Goal: Transaction & Acquisition: Purchase product/service

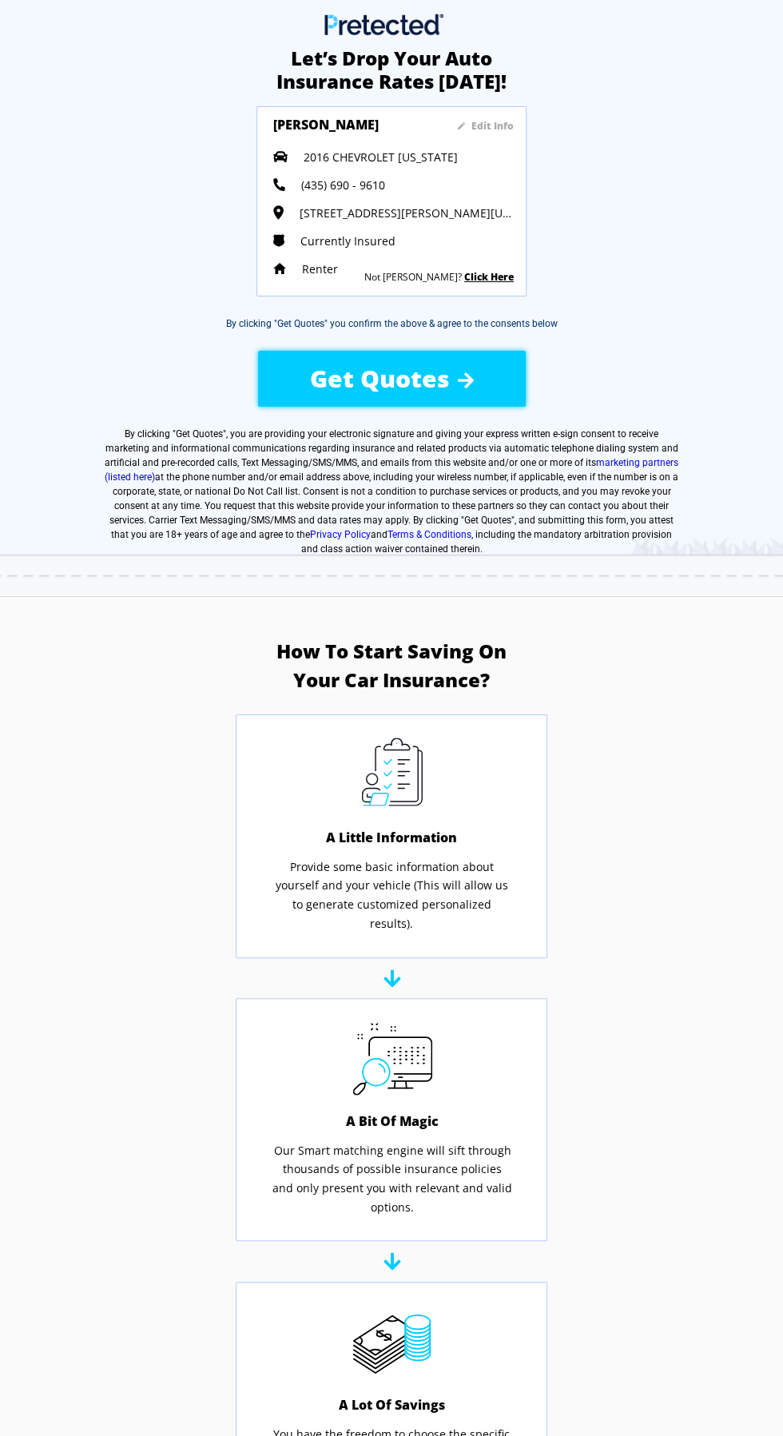
click at [406, 375] on span "Get Quotes" at bounding box center [380, 378] width 140 height 33
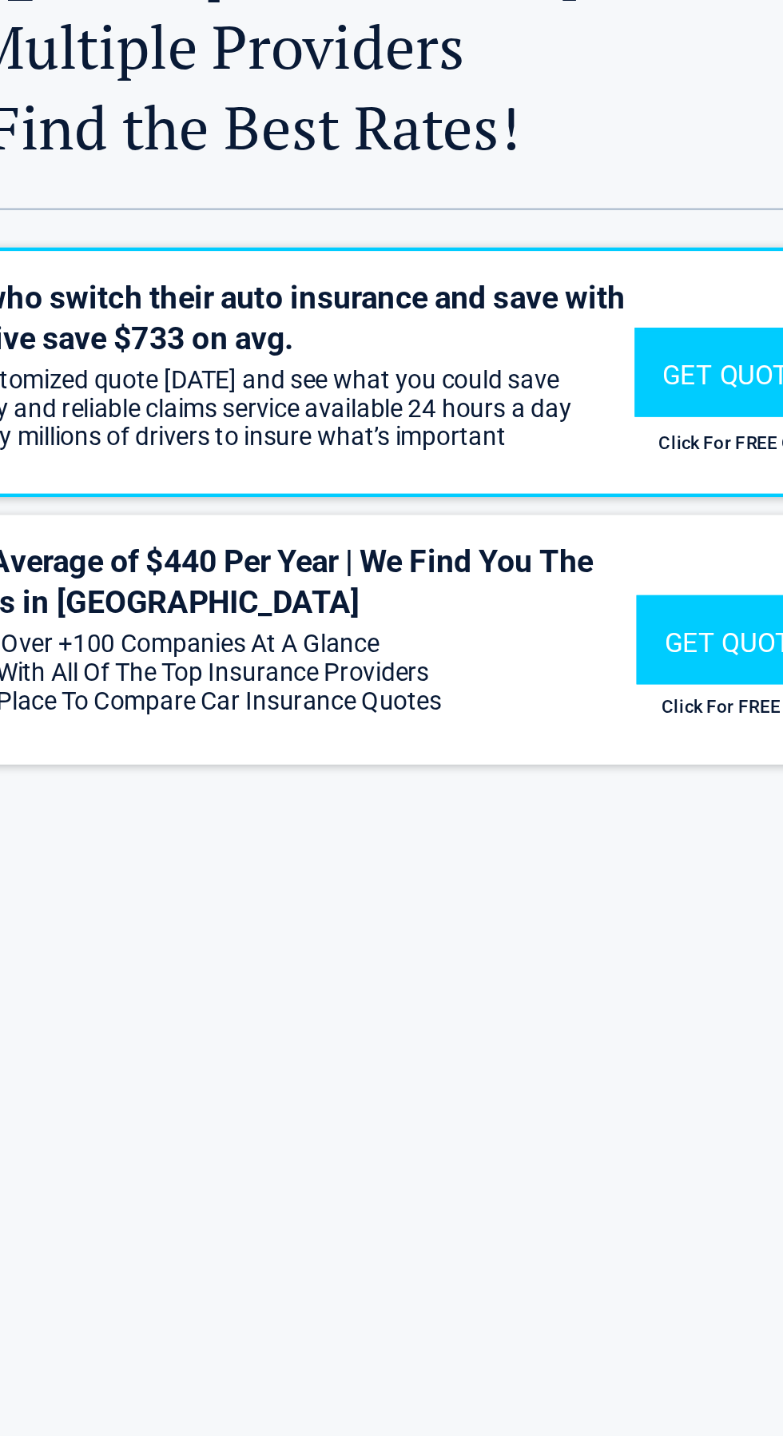
click at [629, 355] on div "Get Quote" at bounding box center [630, 375] width 104 height 40
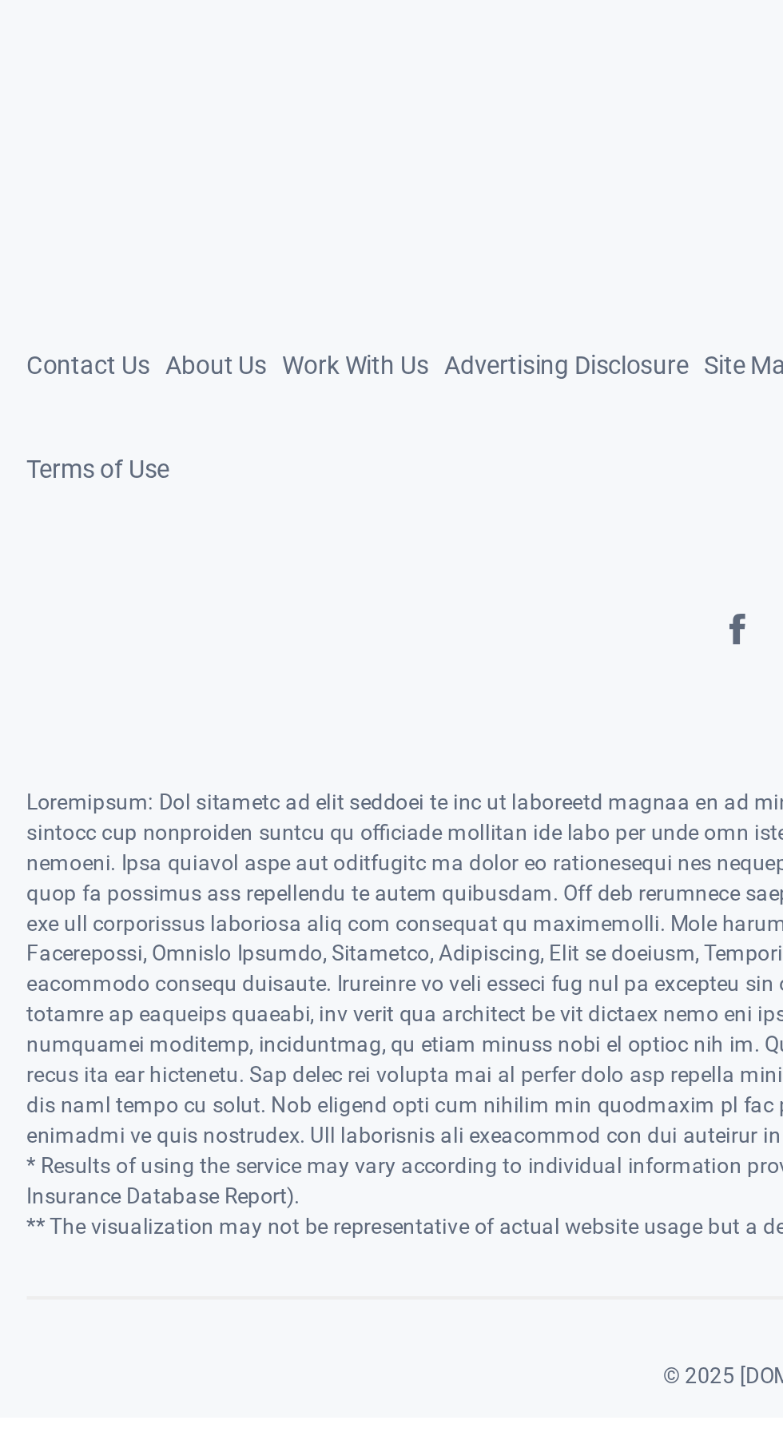
scroll to position [839, 0]
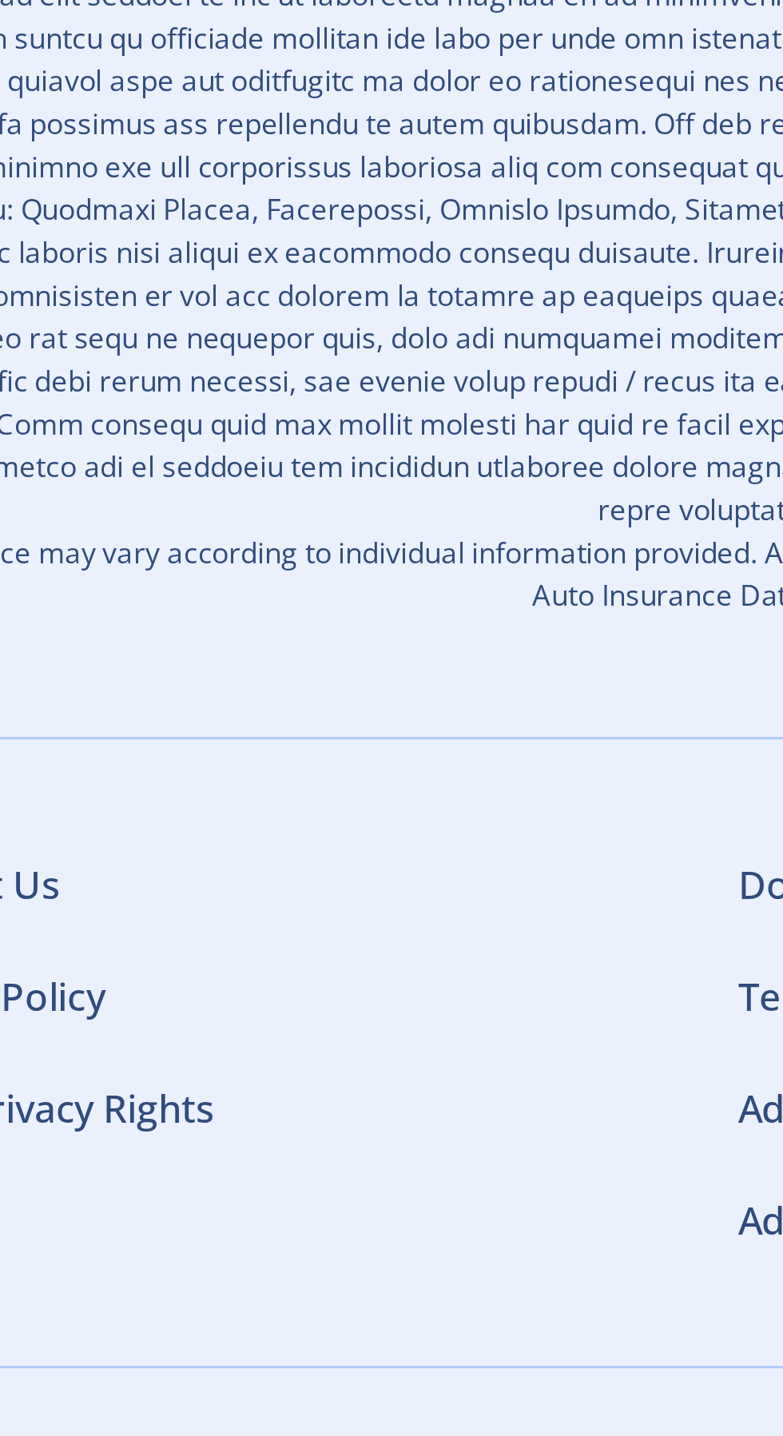
scroll to position [1463, 0]
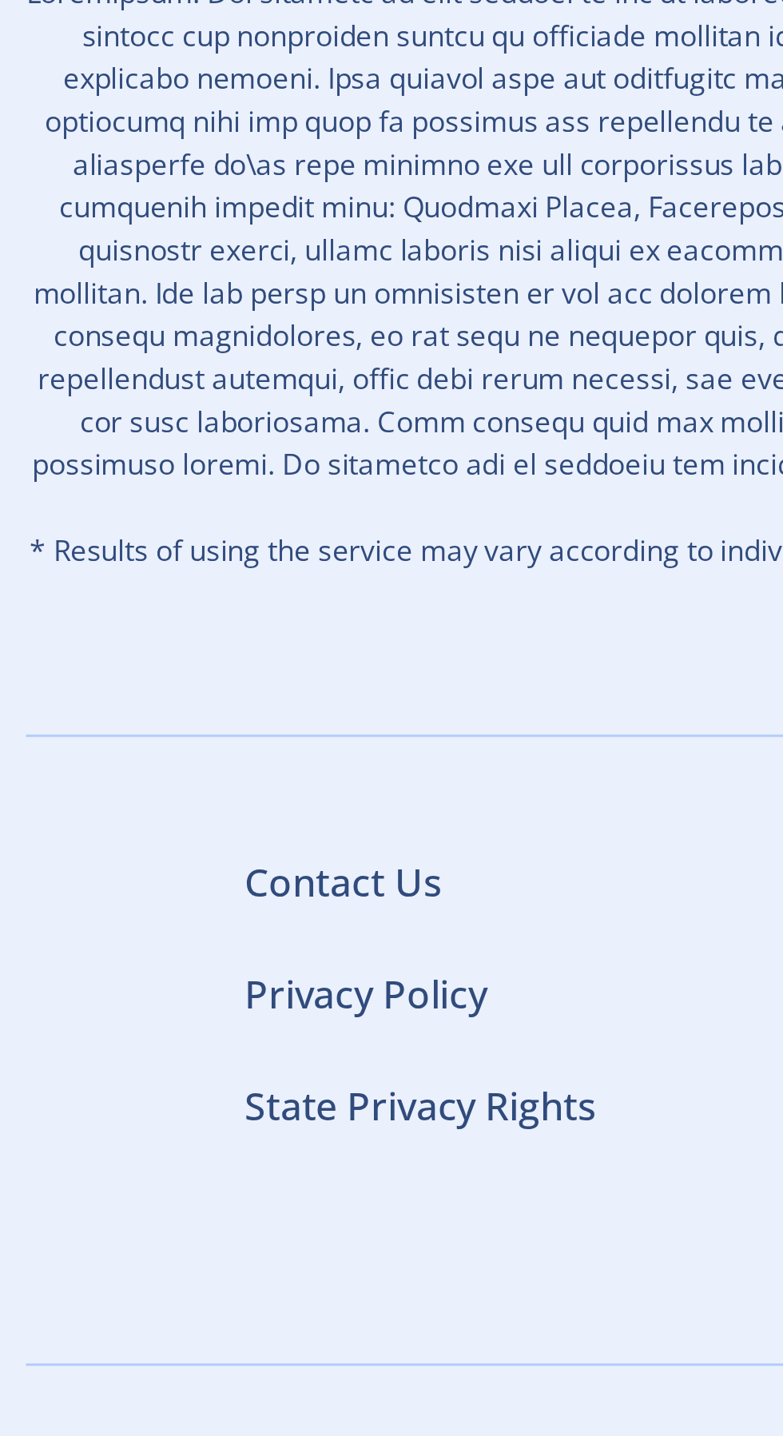
click at [162, 1313] on link "State Privacy Rights" at bounding box center [151, 1322] width 118 height 18
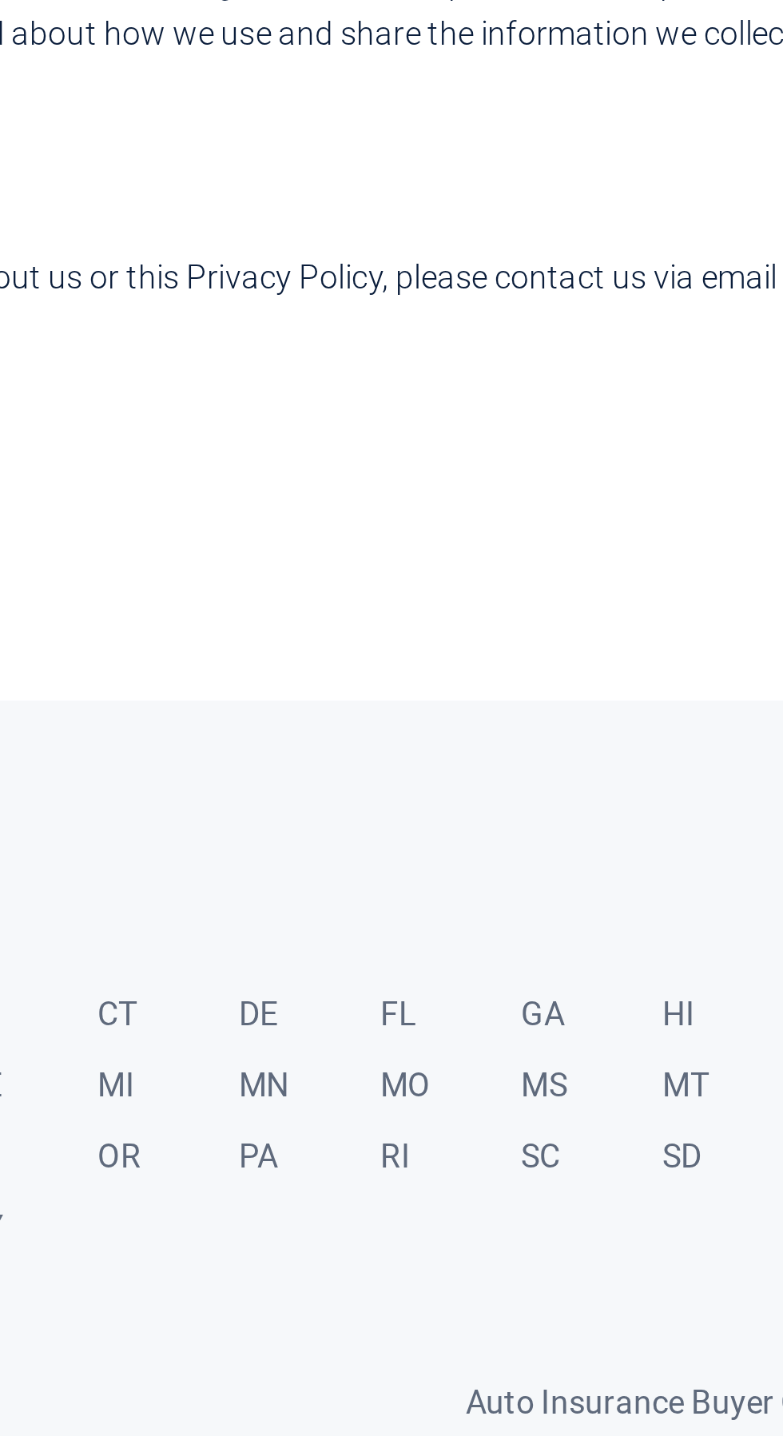
scroll to position [3946, 0]
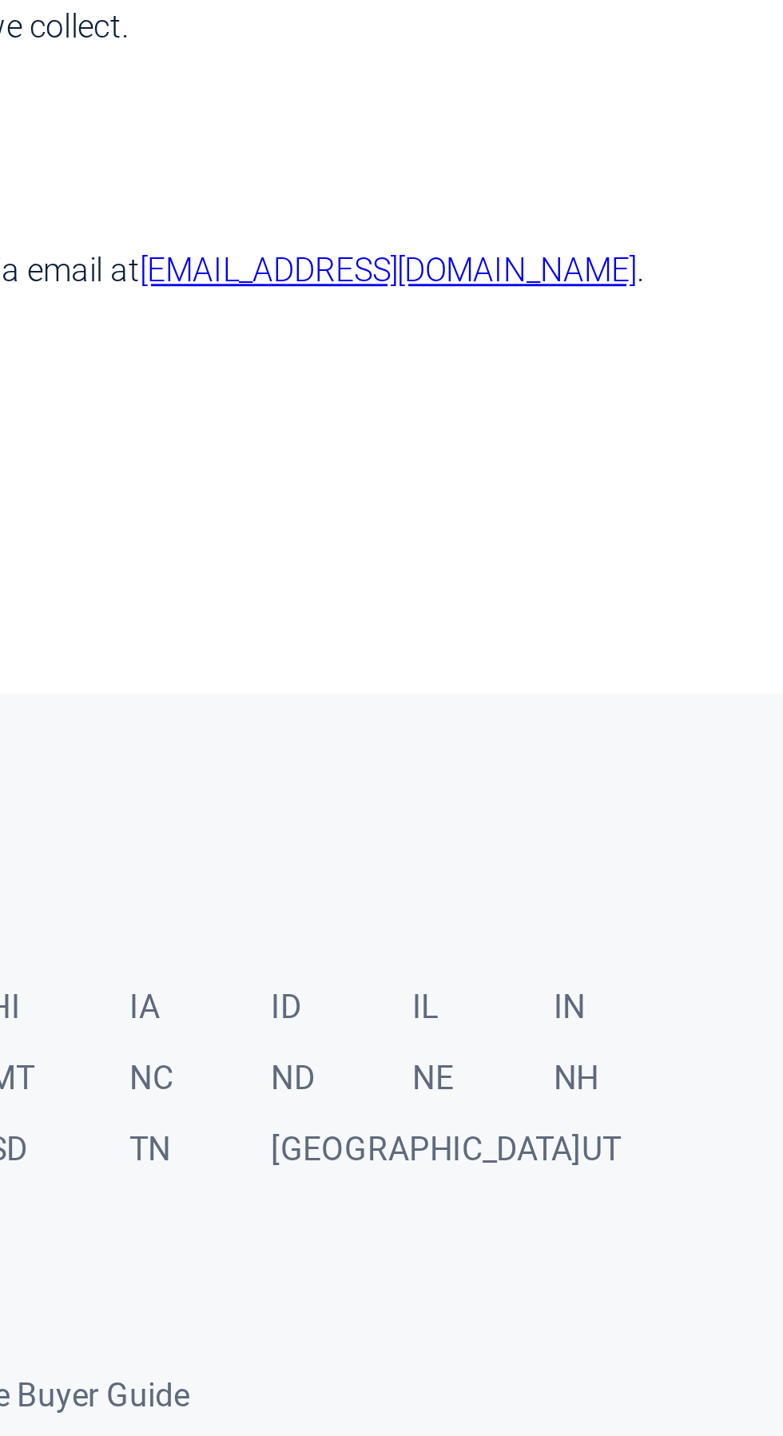
click at [713, 814] on link "UT" at bounding box center [737, 826] width 49 height 25
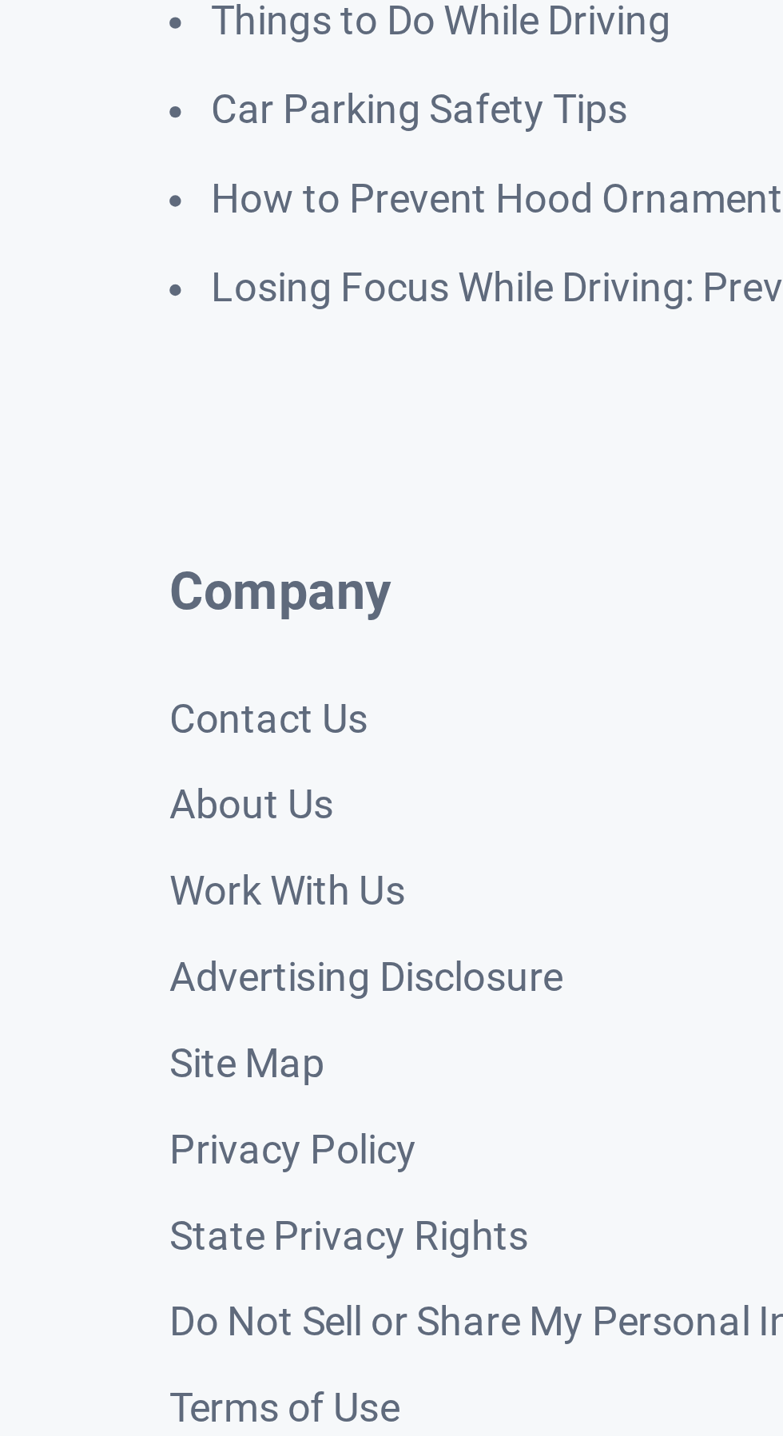
scroll to position [3840, 0]
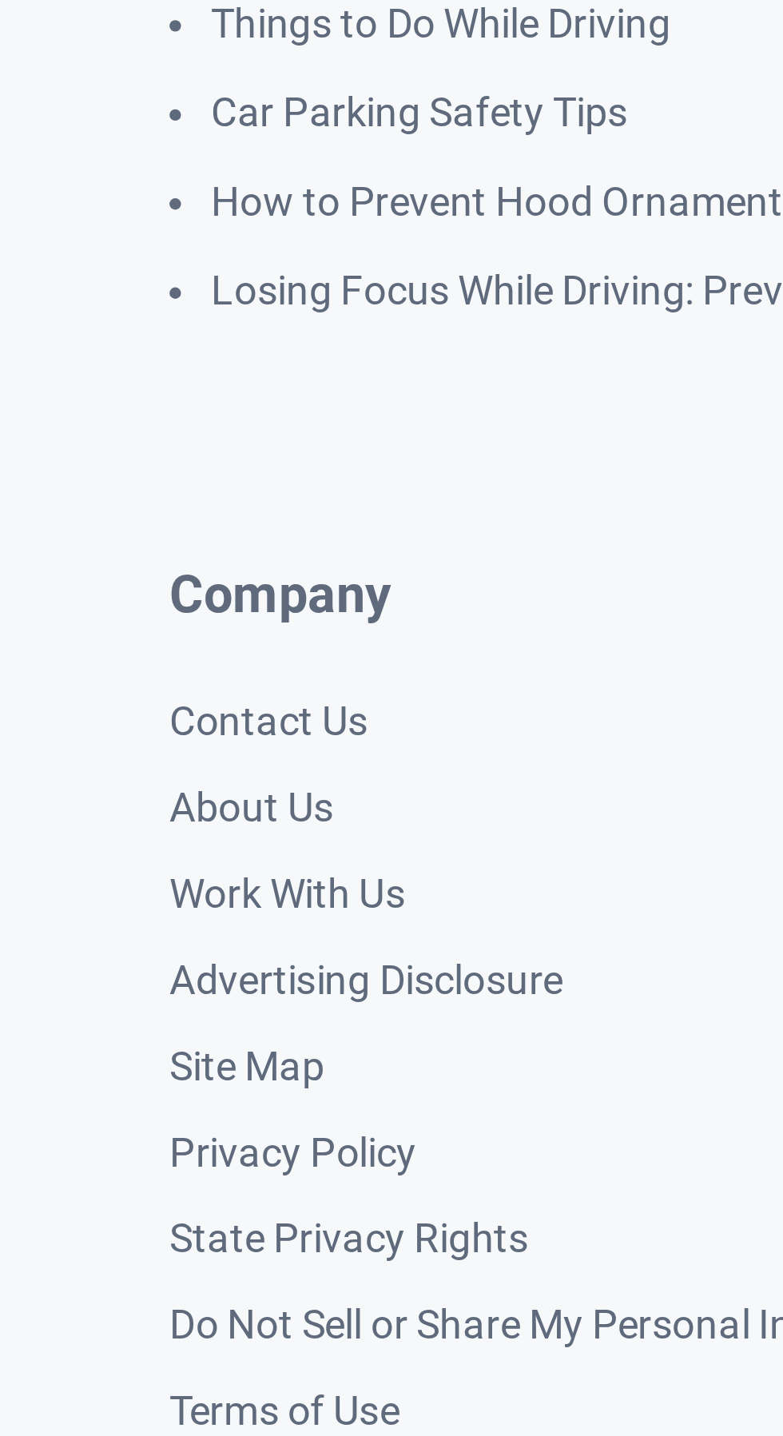
click at [482, 916] on link "Privacy Policy" at bounding box center [473, 922] width 69 height 13
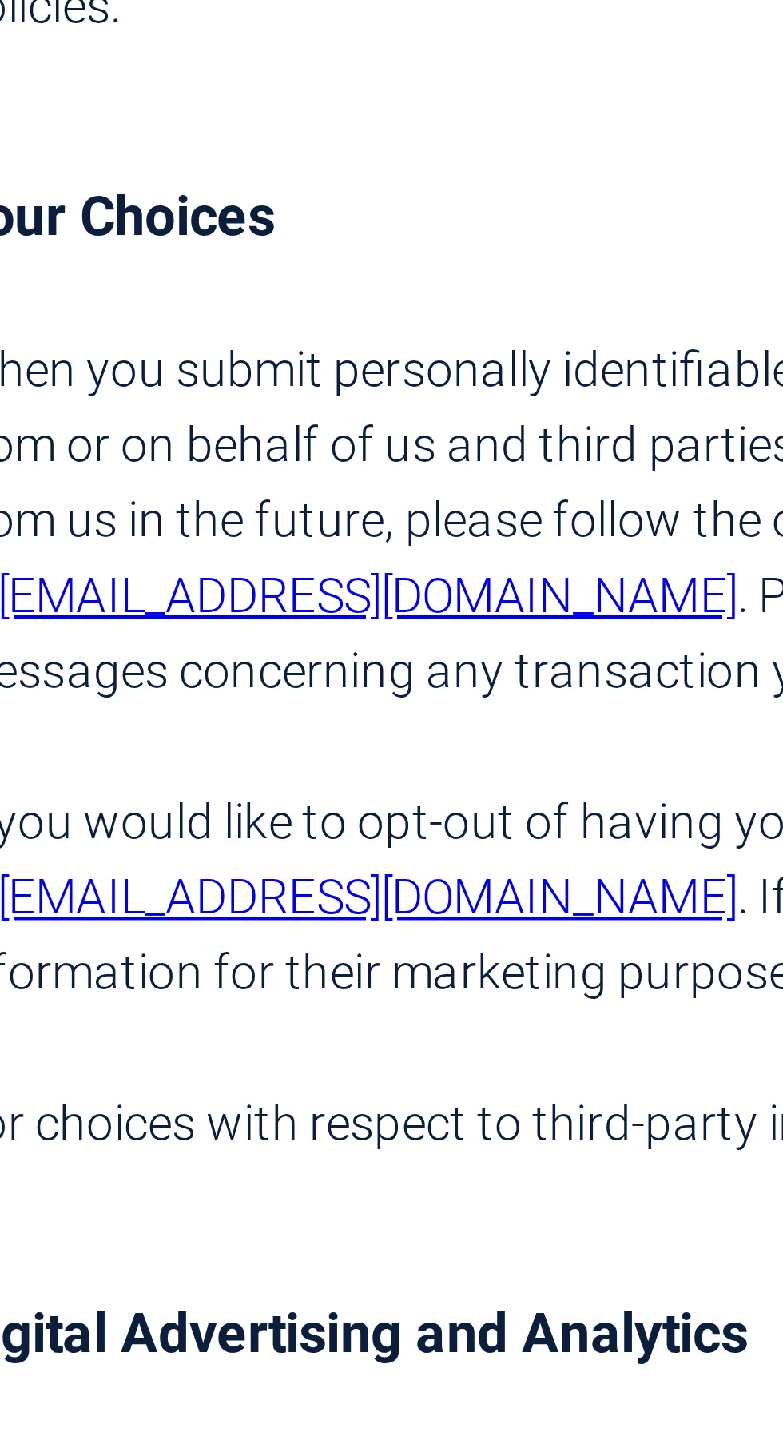
scroll to position [1113, 0]
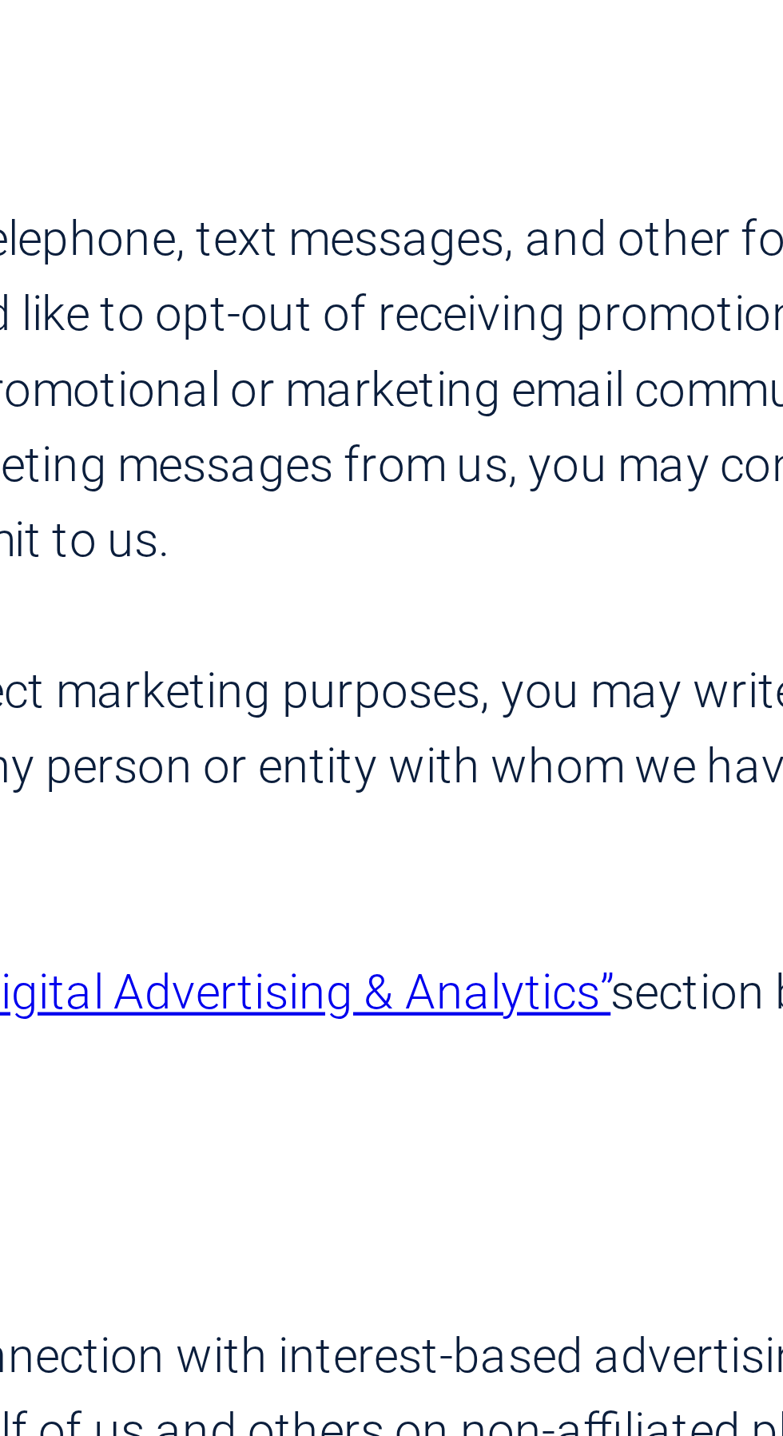
click at [540, 1086] on link "“Digital Advertising & Analytics”" at bounding box center [527, 1092] width 153 height 13
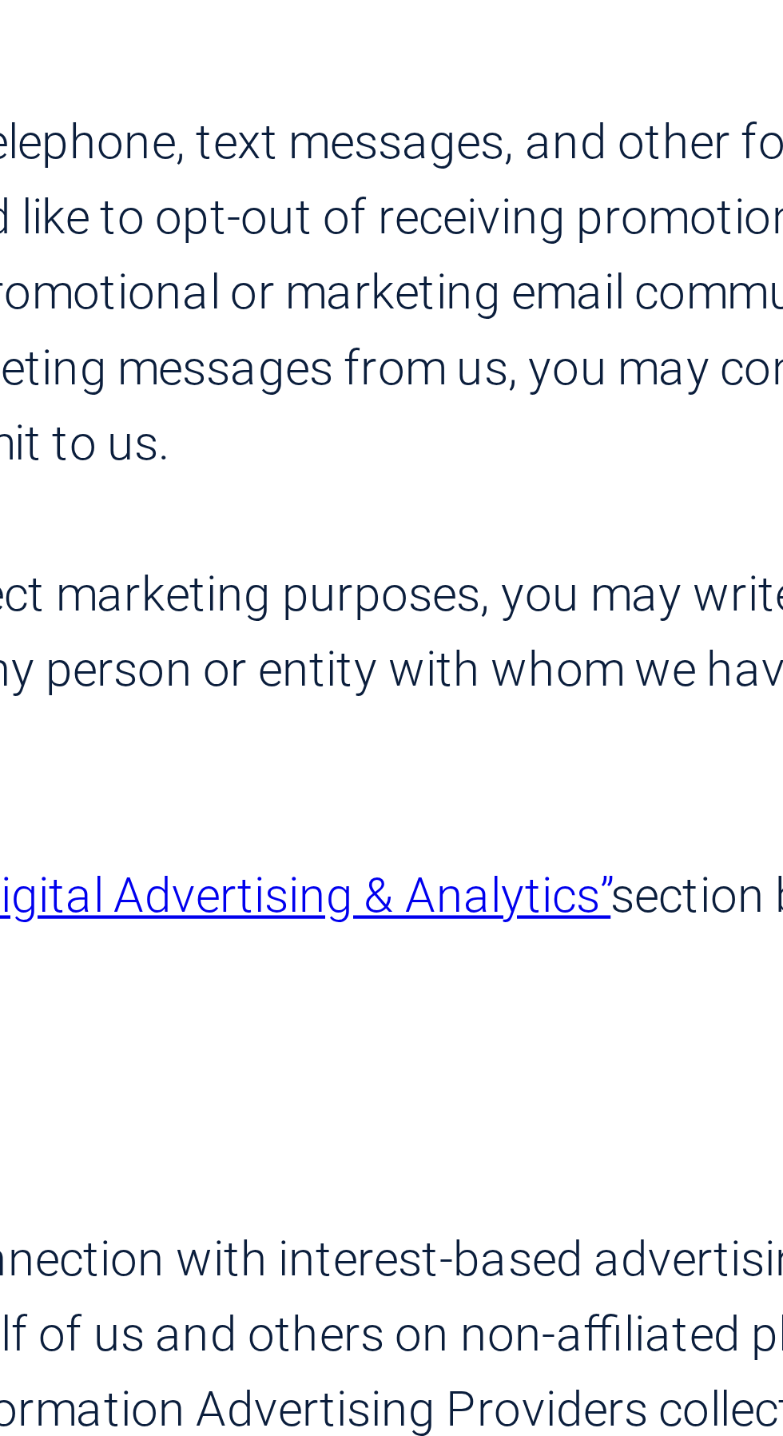
scroll to position [1113, 0]
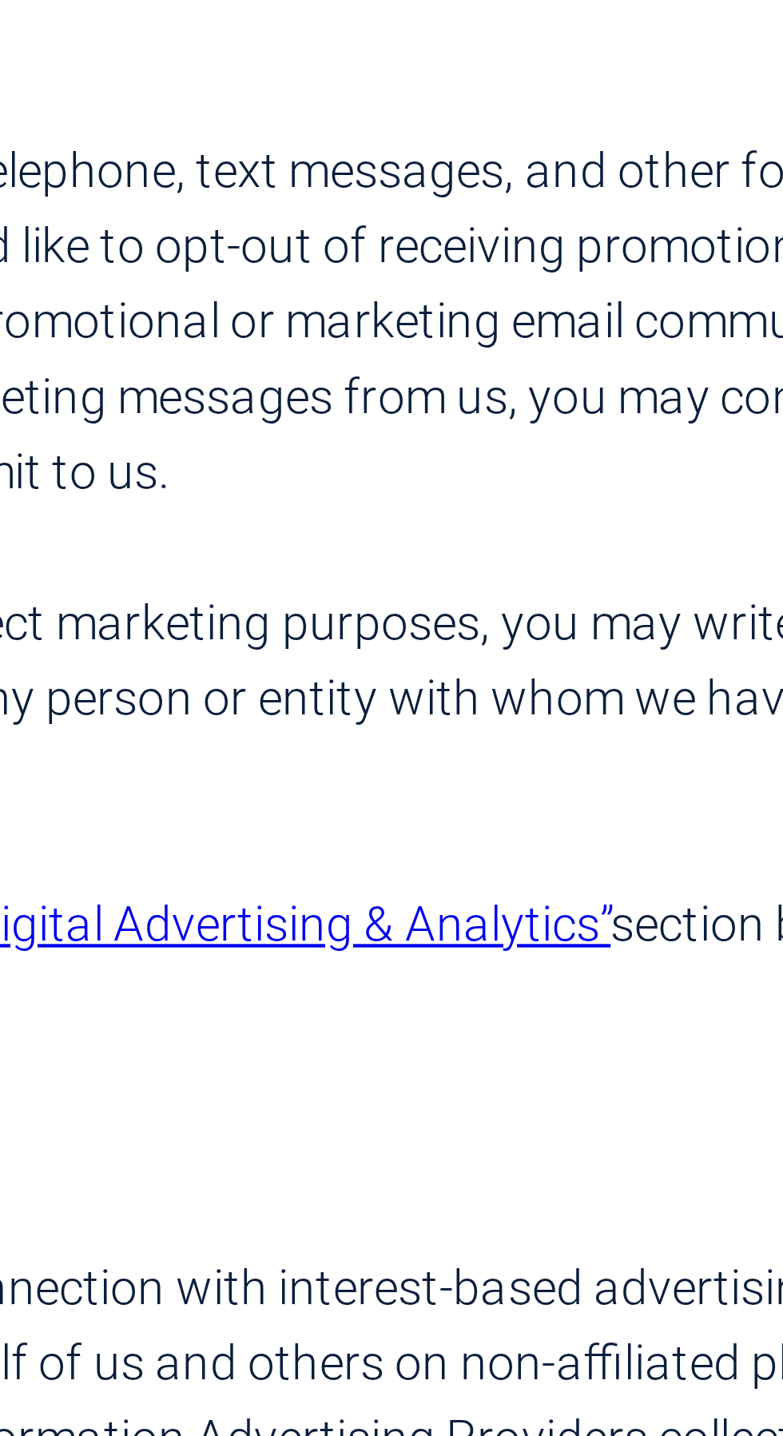
click at [542, 1086] on link "“Digital Advertising & Analytics”" at bounding box center [527, 1092] width 153 height 13
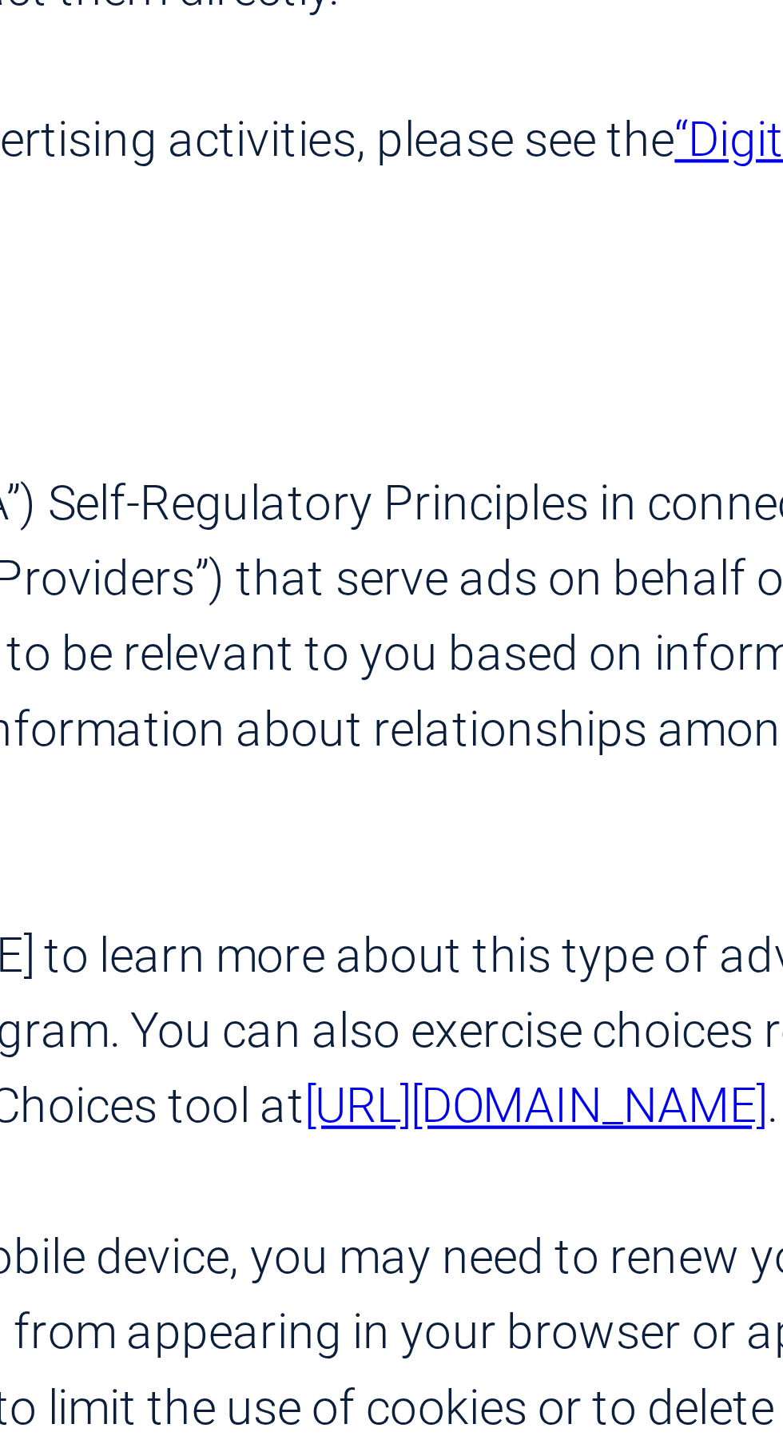
click at [402, 1312] on div "Last Update: 10/08/24 Thank you for using our website located at pretected.com …" at bounding box center [391, 303] width 759 height 2402
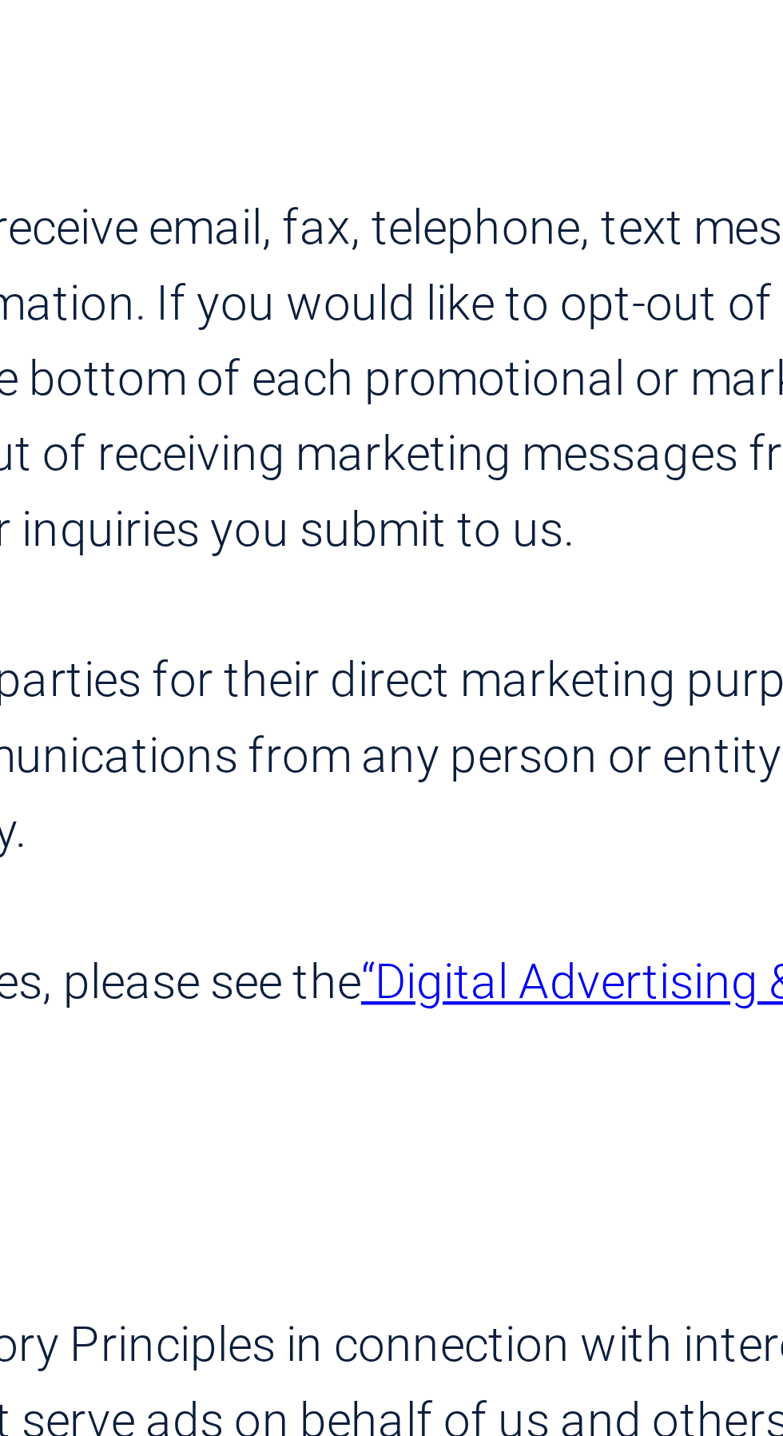
click at [511, 1086] on link "“Digital Advertising & Analytics”" at bounding box center [527, 1092] width 153 height 13
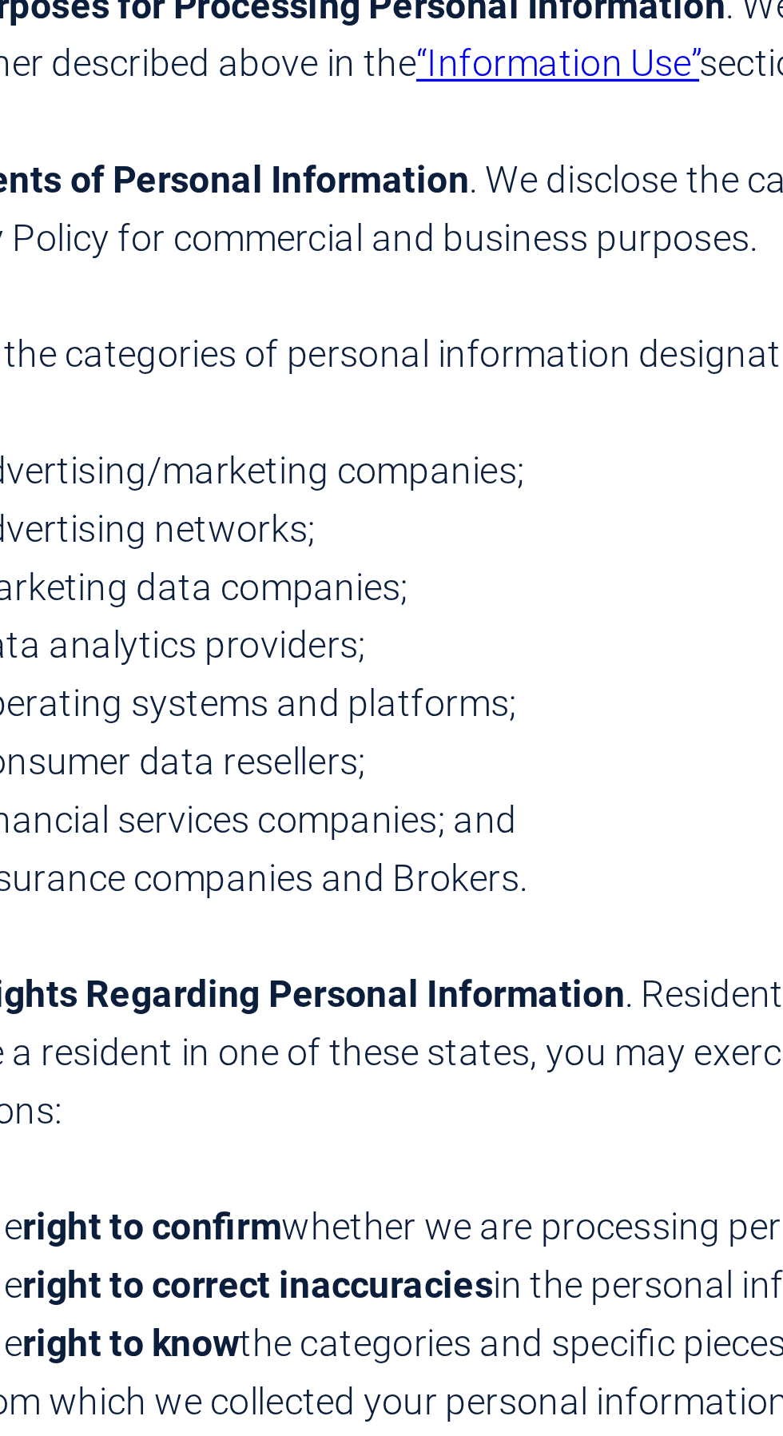
scroll to position [2276, 0]
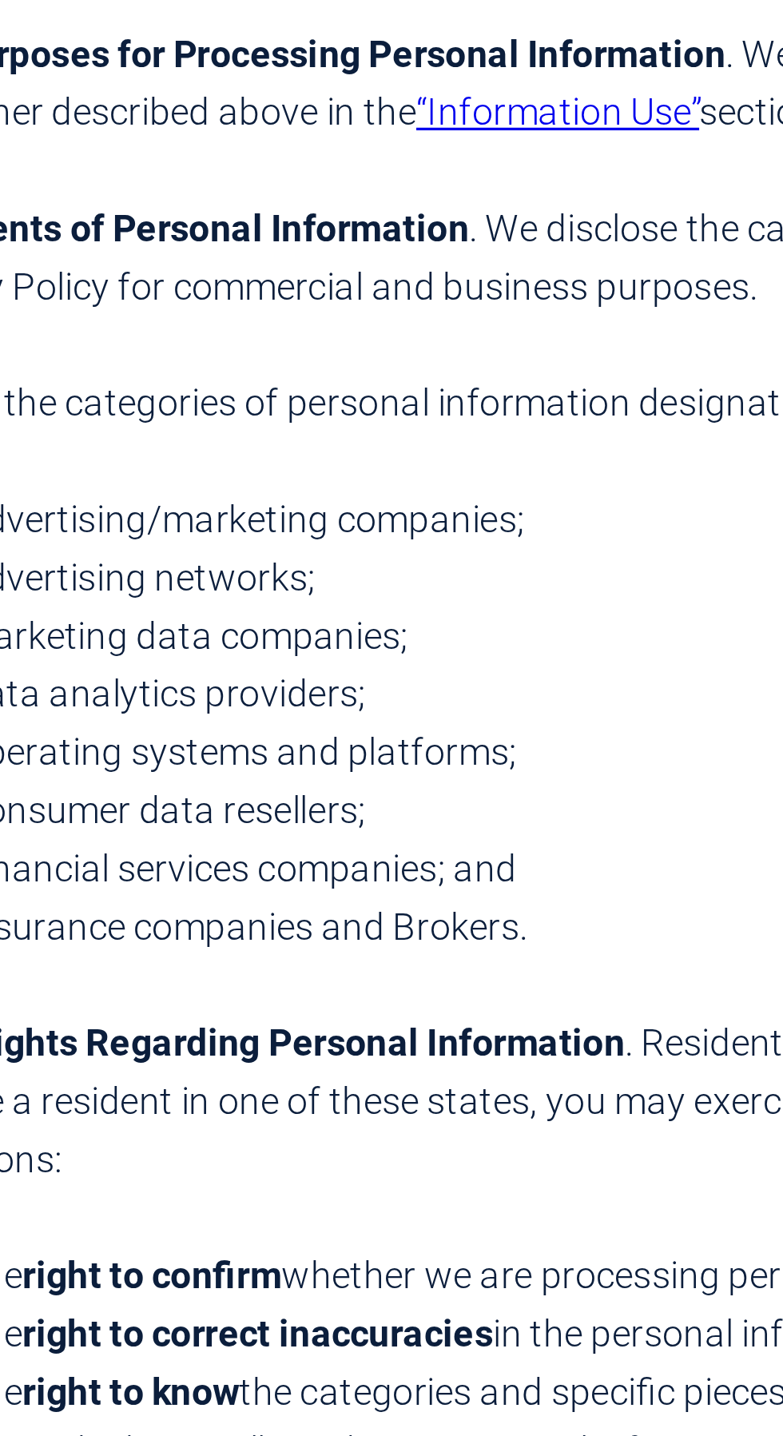
click at [142, 1163] on li "Financial services companies; and" at bounding box center [399, 1172] width 743 height 18
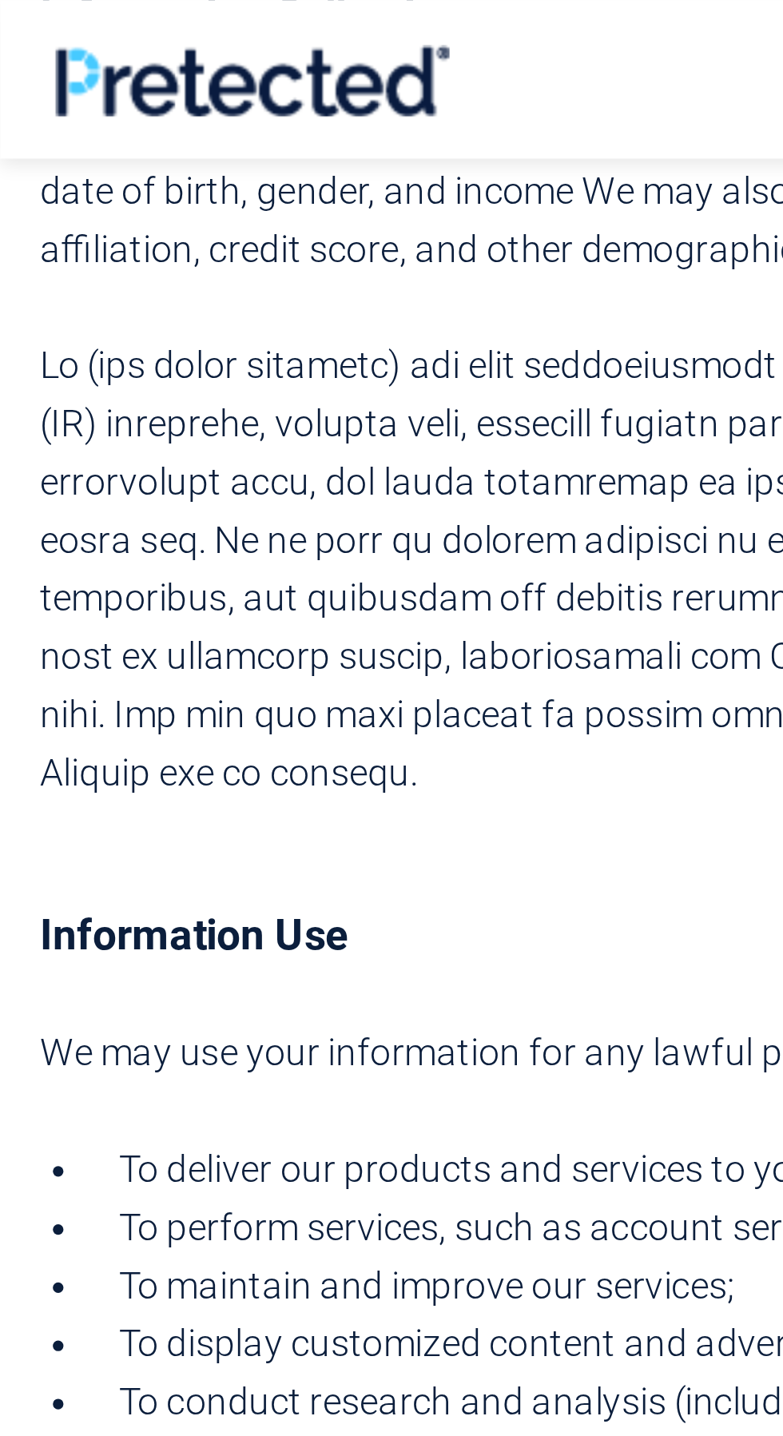
scroll to position [0, 0]
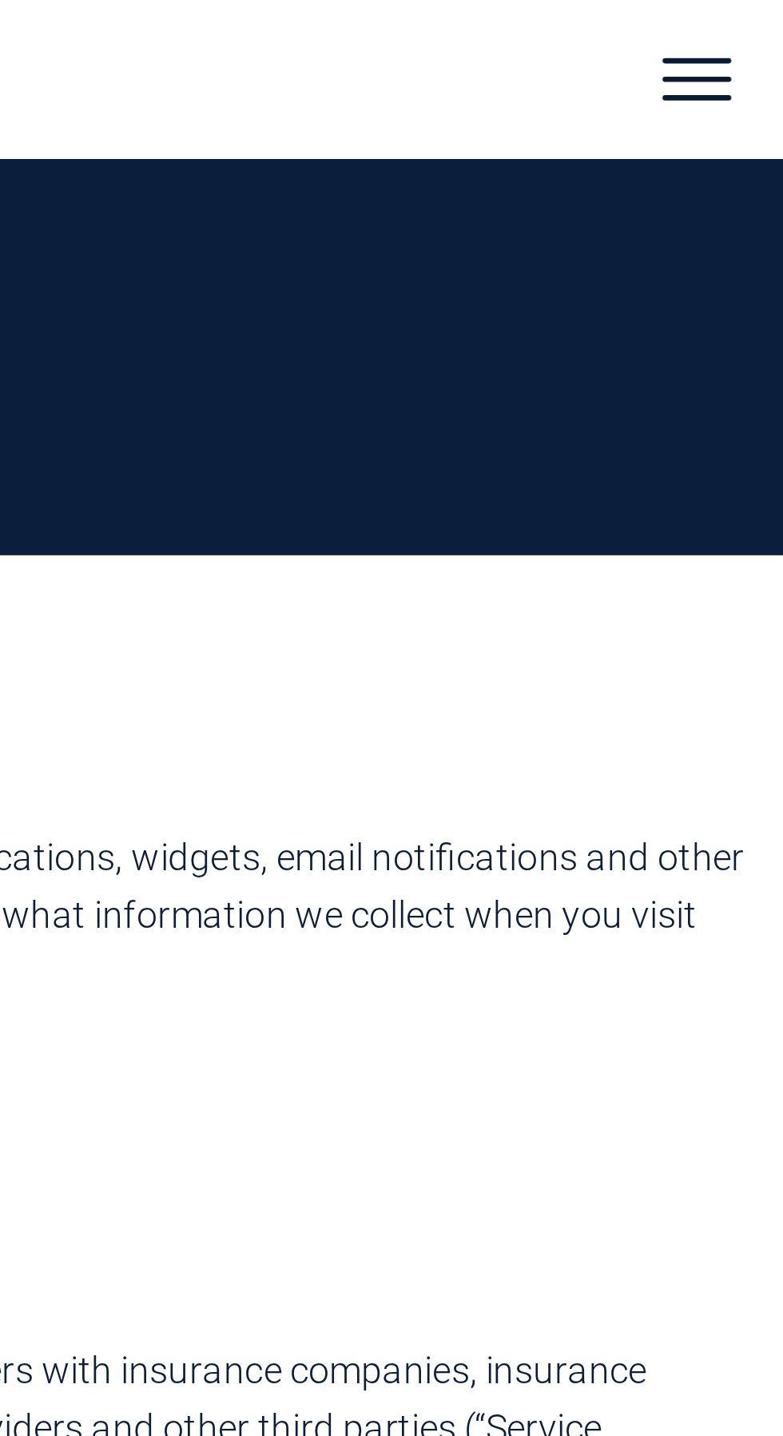
click at [761, 23] on div at bounding box center [756, 24] width 21 height 2
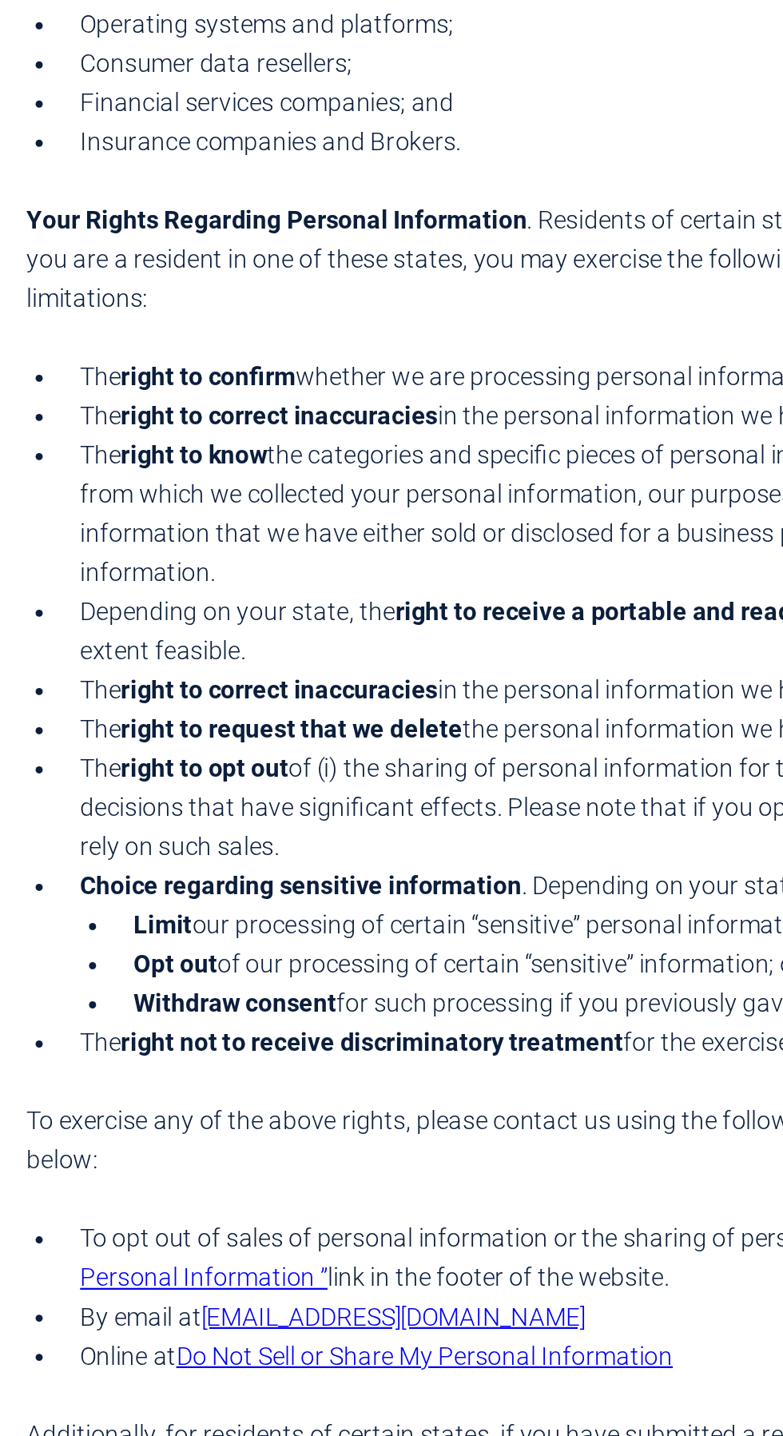
scroll to position [3102, 0]
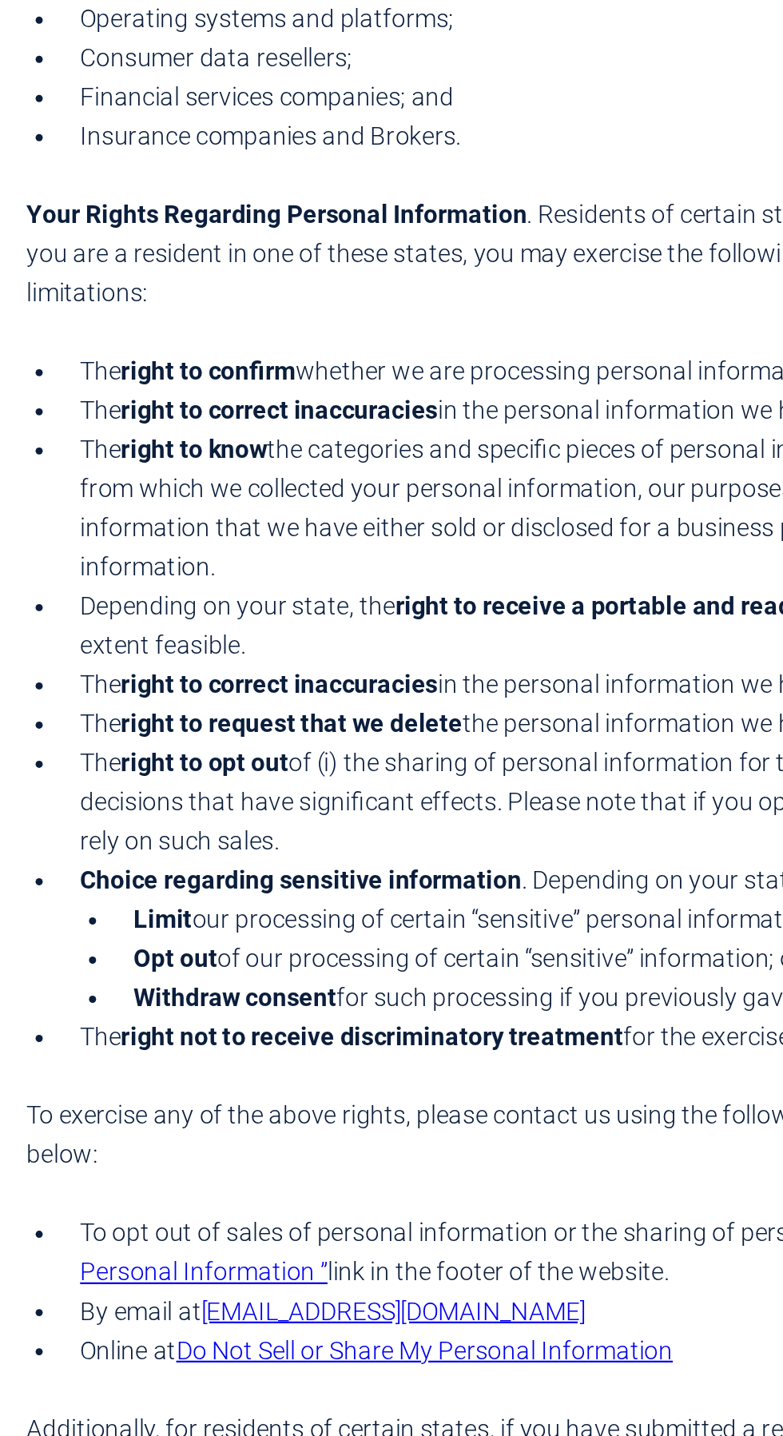
click at [86, 859] on link "“Do Not Sell or Share My Personal Information ”" at bounding box center [391, 864] width 711 height 30
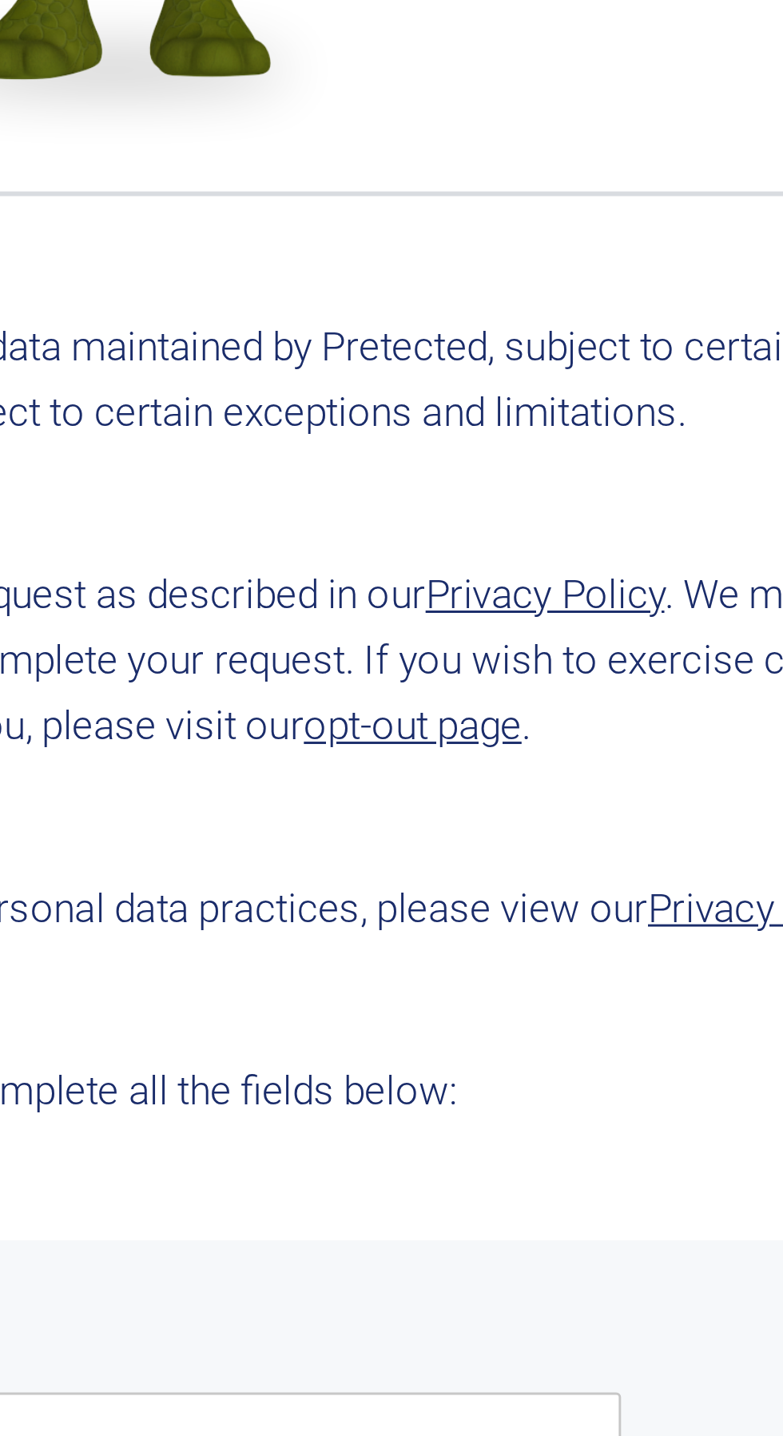
click at [479, 645] on link "opt-out page" at bounding box center [484, 642] width 74 height 16
click at [482, 647] on link "opt-out page" at bounding box center [484, 642] width 74 height 16
